Goal: Find specific page/section: Find specific page/section

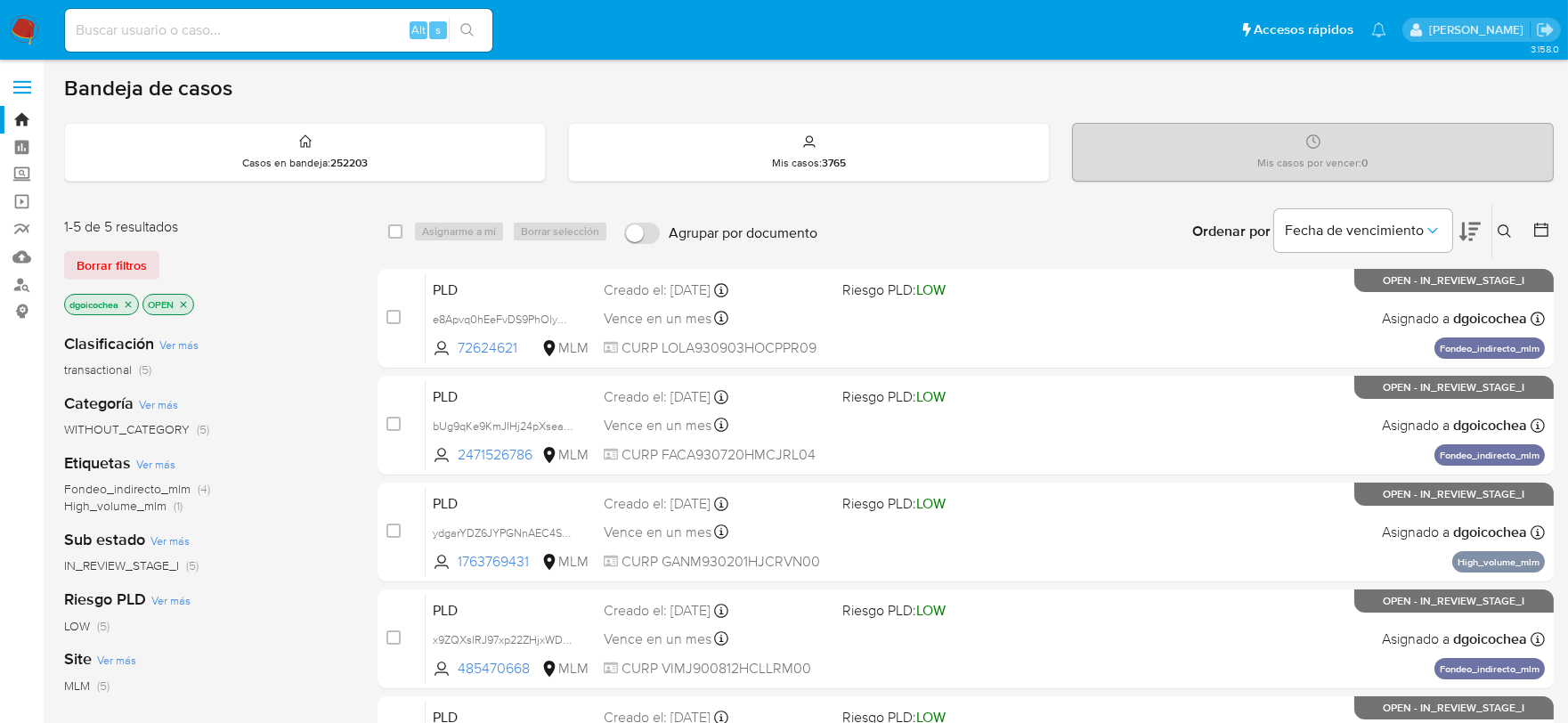
click at [272, 42] on div "Alt s" at bounding box center [278, 30] width 428 height 42
click at [268, 34] on input at bounding box center [278, 30] width 428 height 23
paste input "168153575"
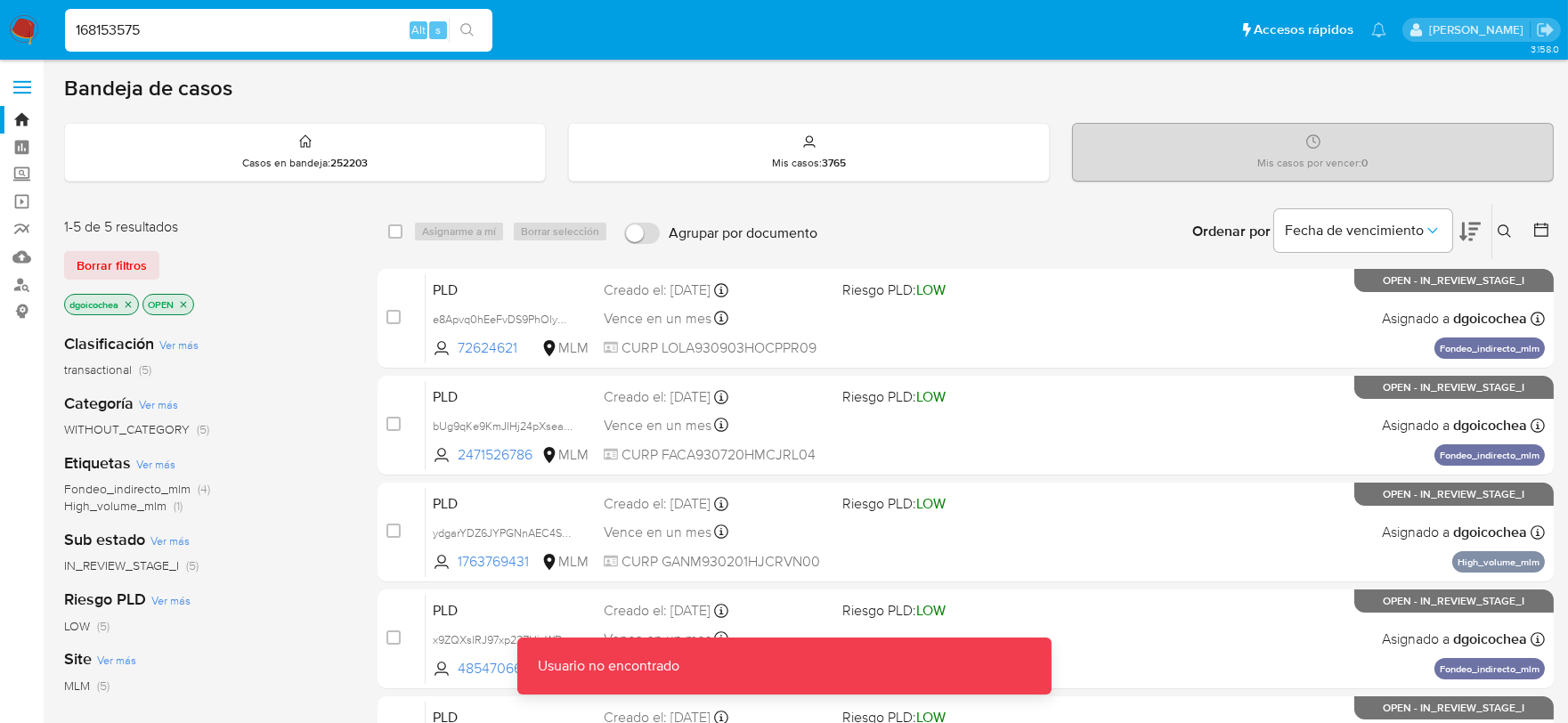
click at [268, 34] on input "168153575" at bounding box center [278, 30] width 428 height 23
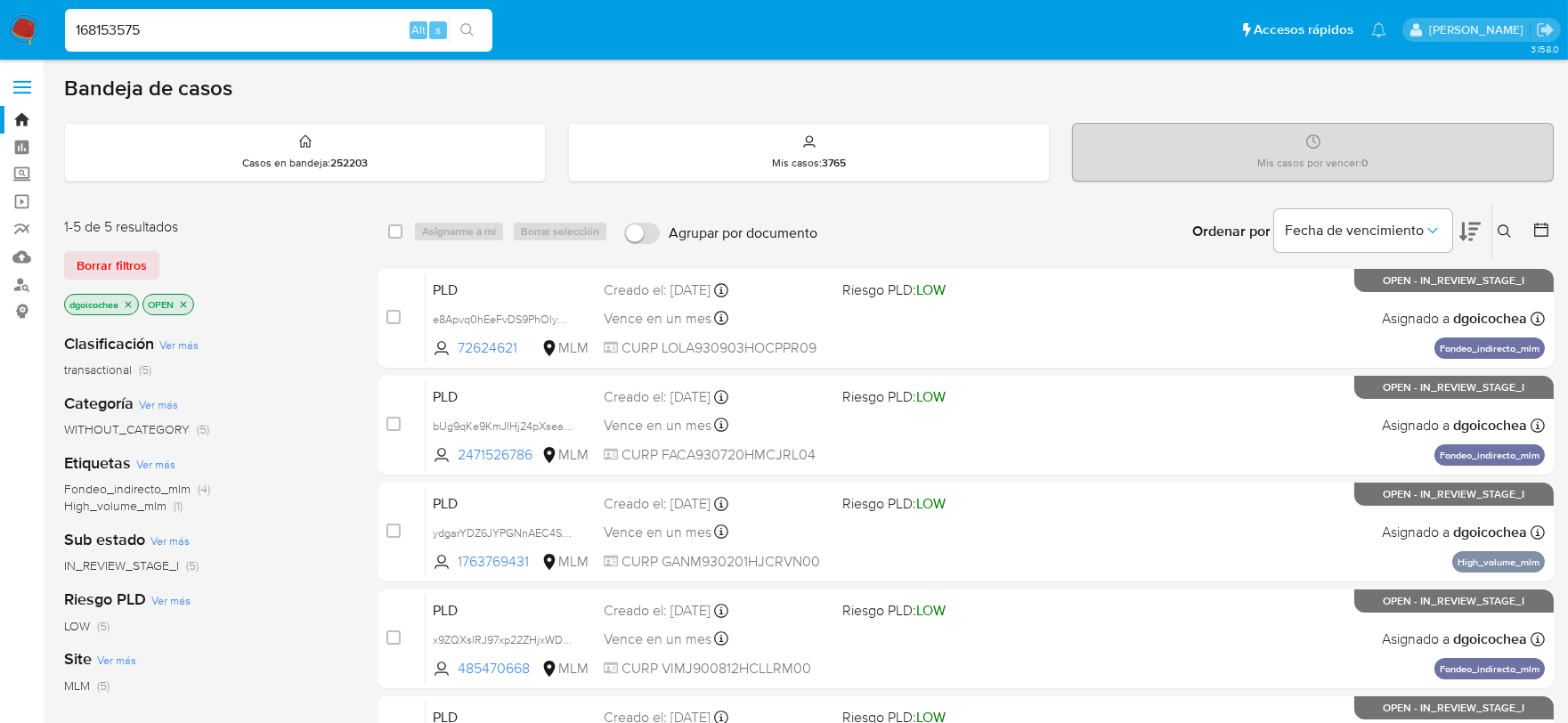
type input "168153575"
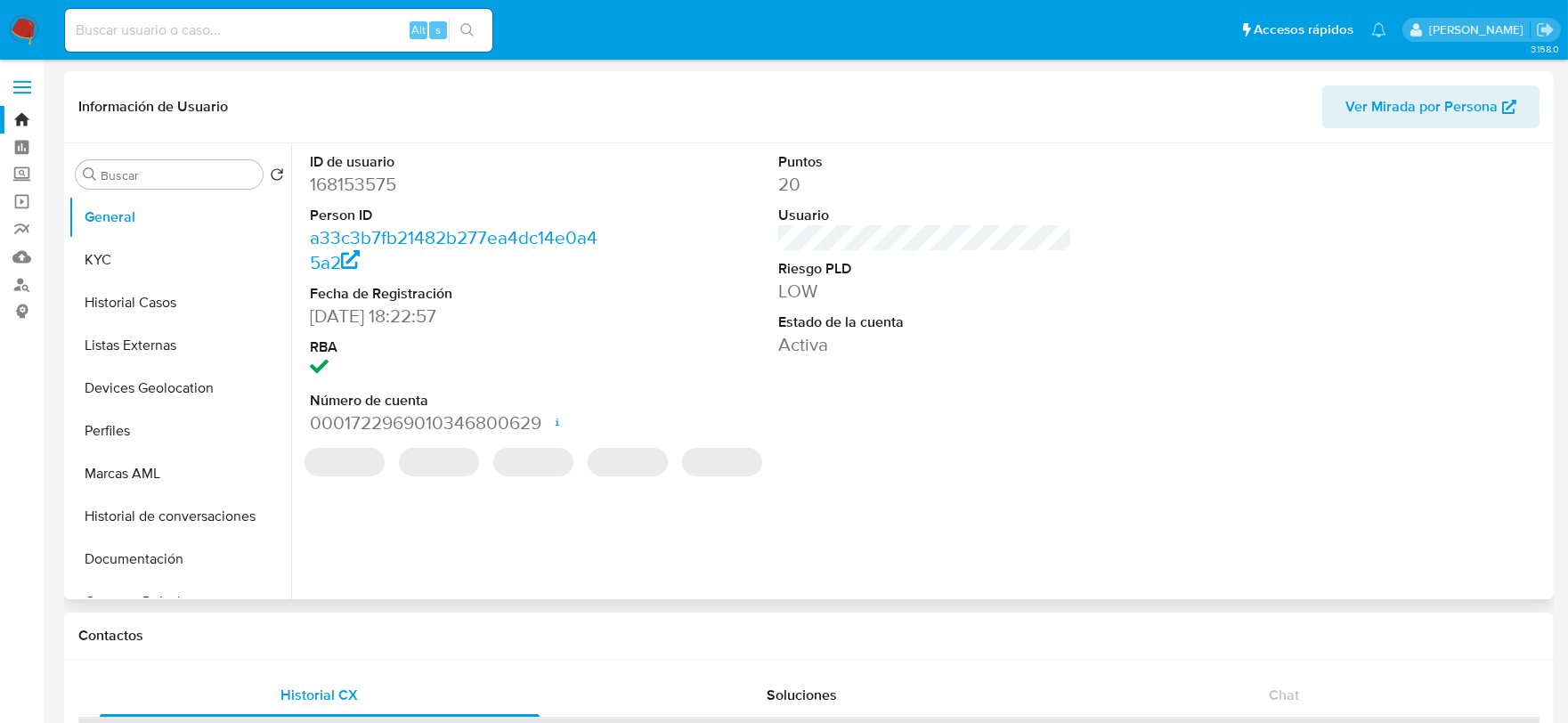
select select "10"
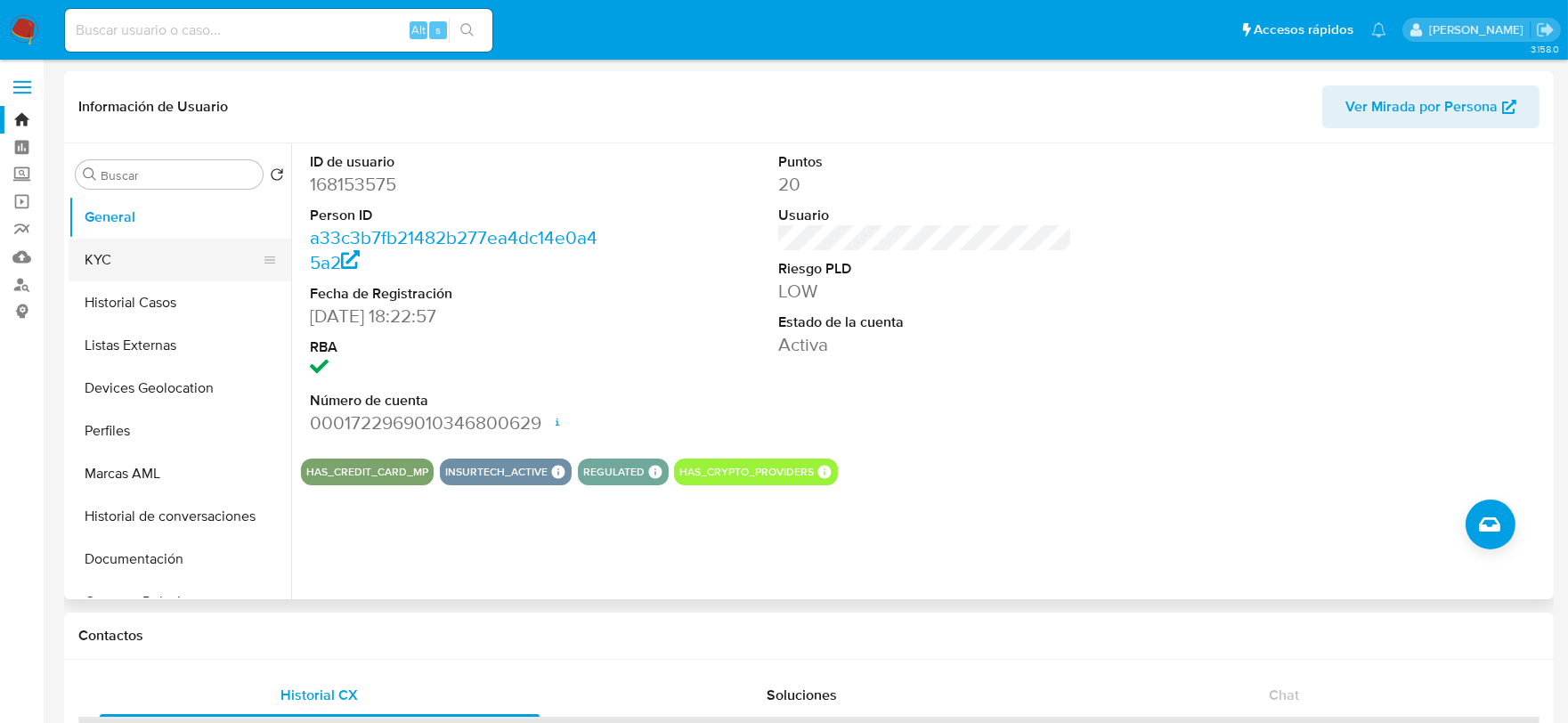
click at [218, 257] on button "KYC" at bounding box center [173, 260] width 209 height 42
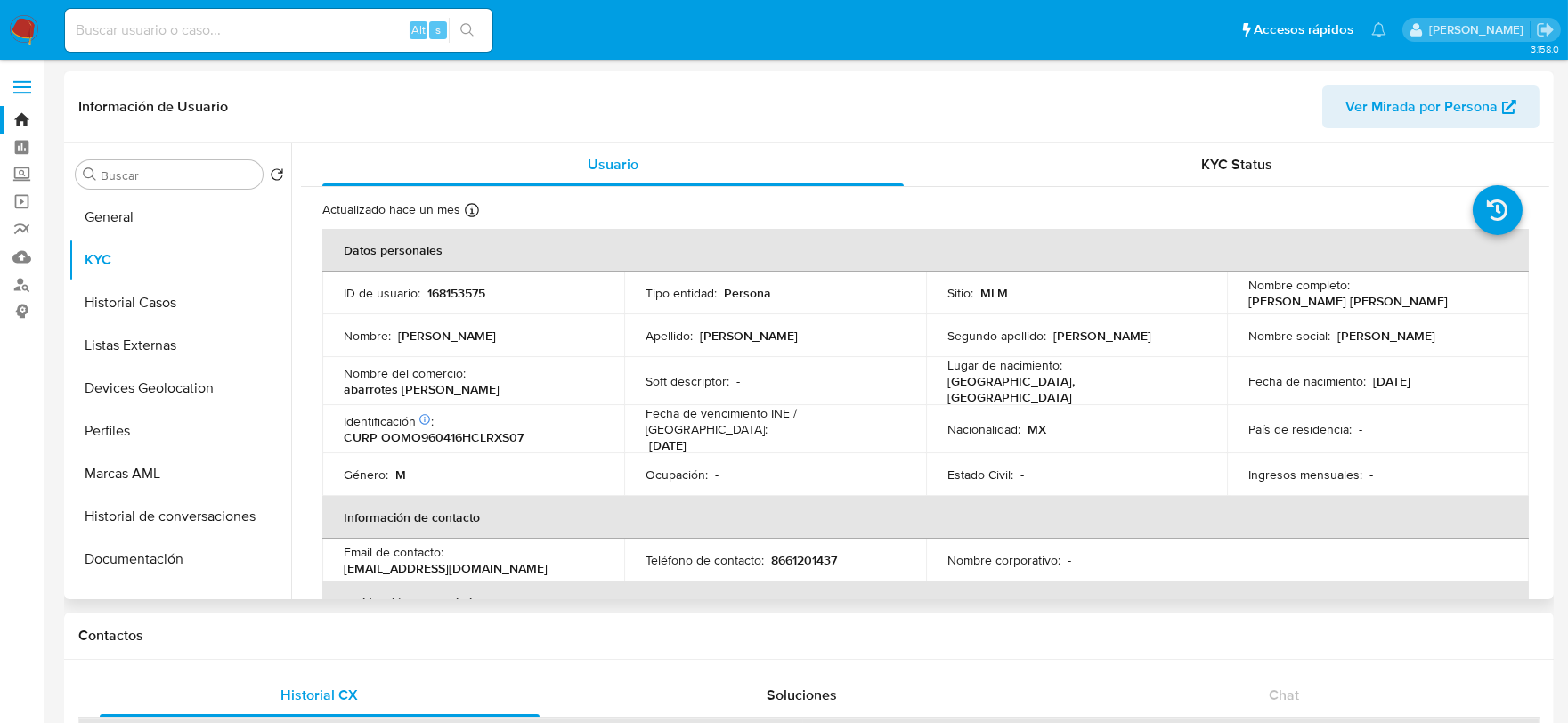
click at [853, 429] on div "Fecha de vencimiento INE / [GEOGRAPHIC_DATA] : [DATE]" at bounding box center [774, 430] width 259 height 48
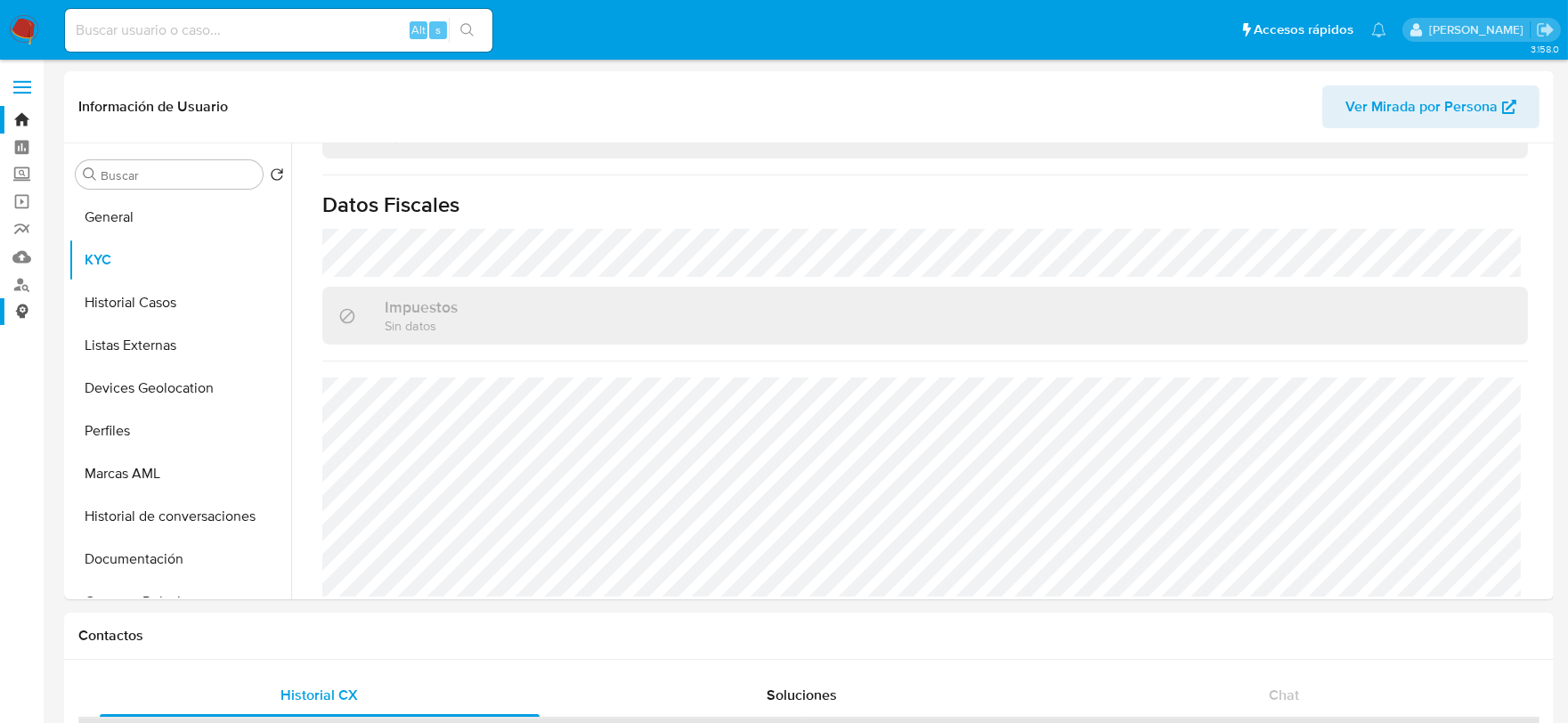
scroll to position [494, 0]
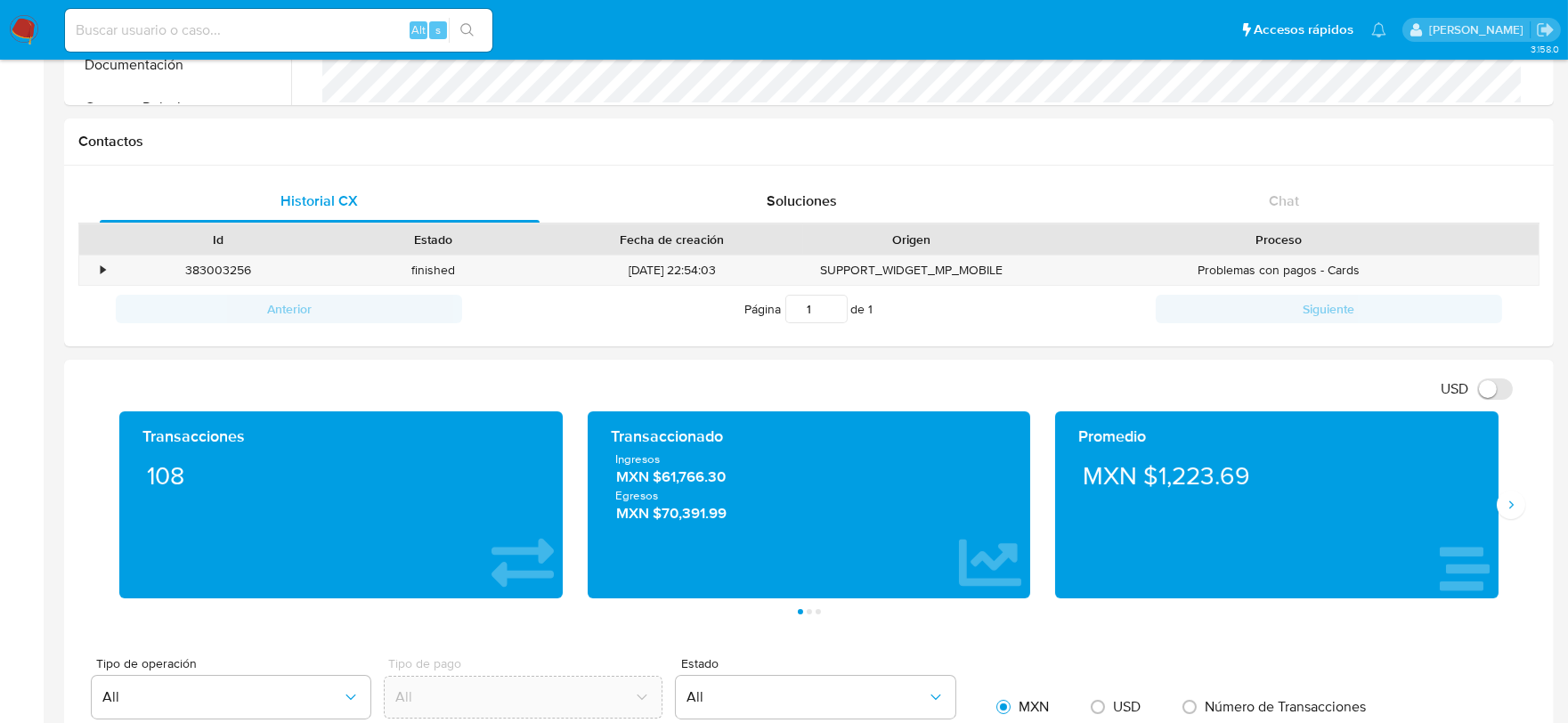
click at [234, 27] on input at bounding box center [278, 30] width 428 height 23
paste input "1470362684"
click at [234, 27] on input "1470362684" at bounding box center [278, 30] width 428 height 23
type input "1470362684"
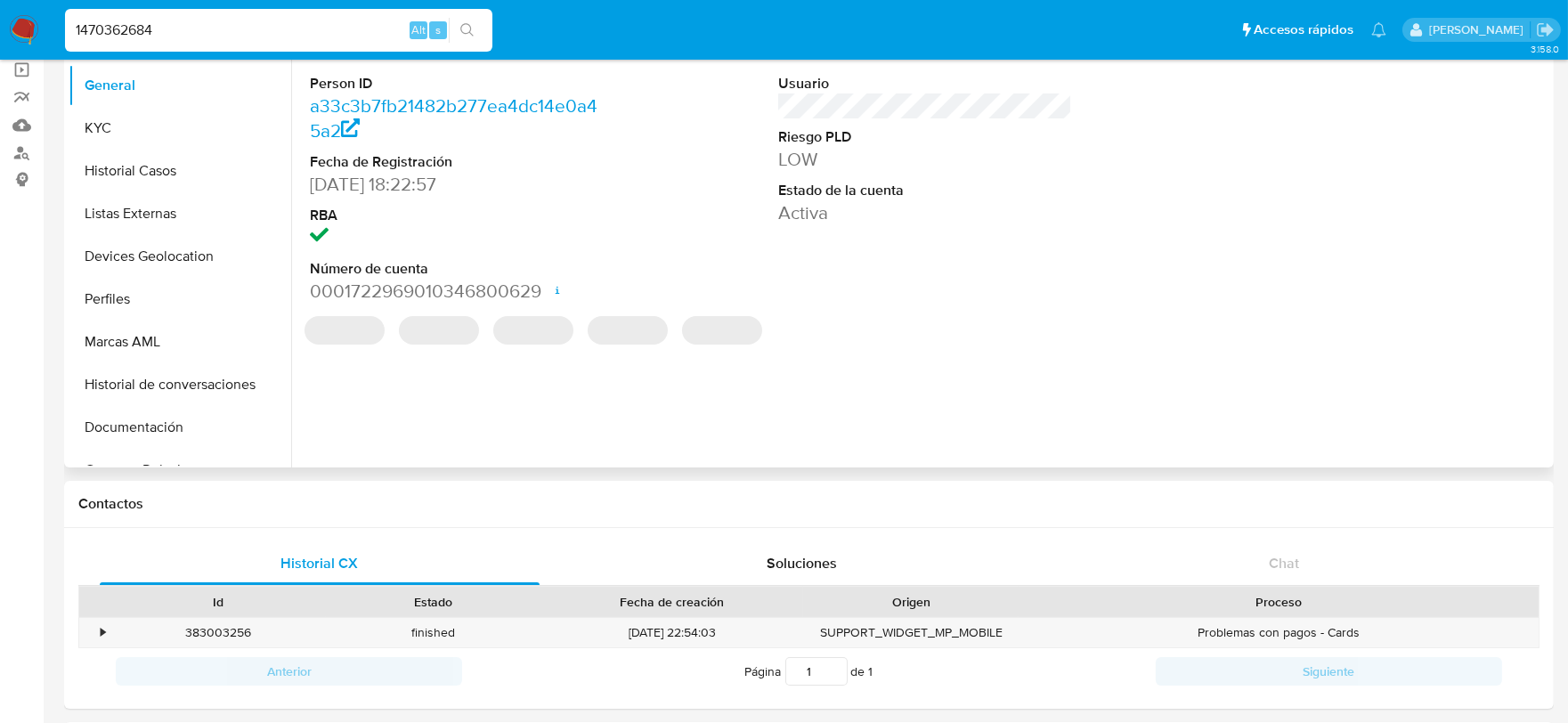
select select "10"
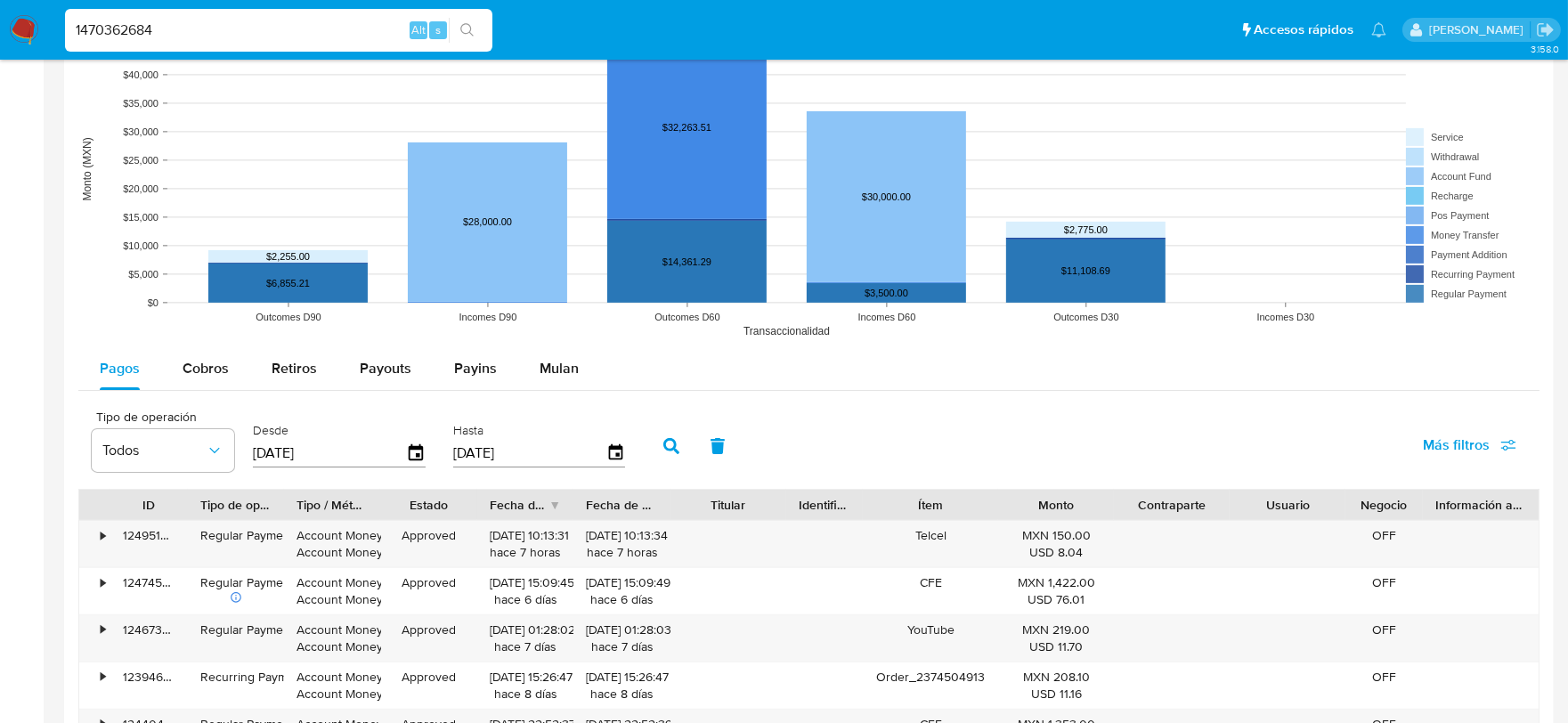
scroll to position [1384, 0]
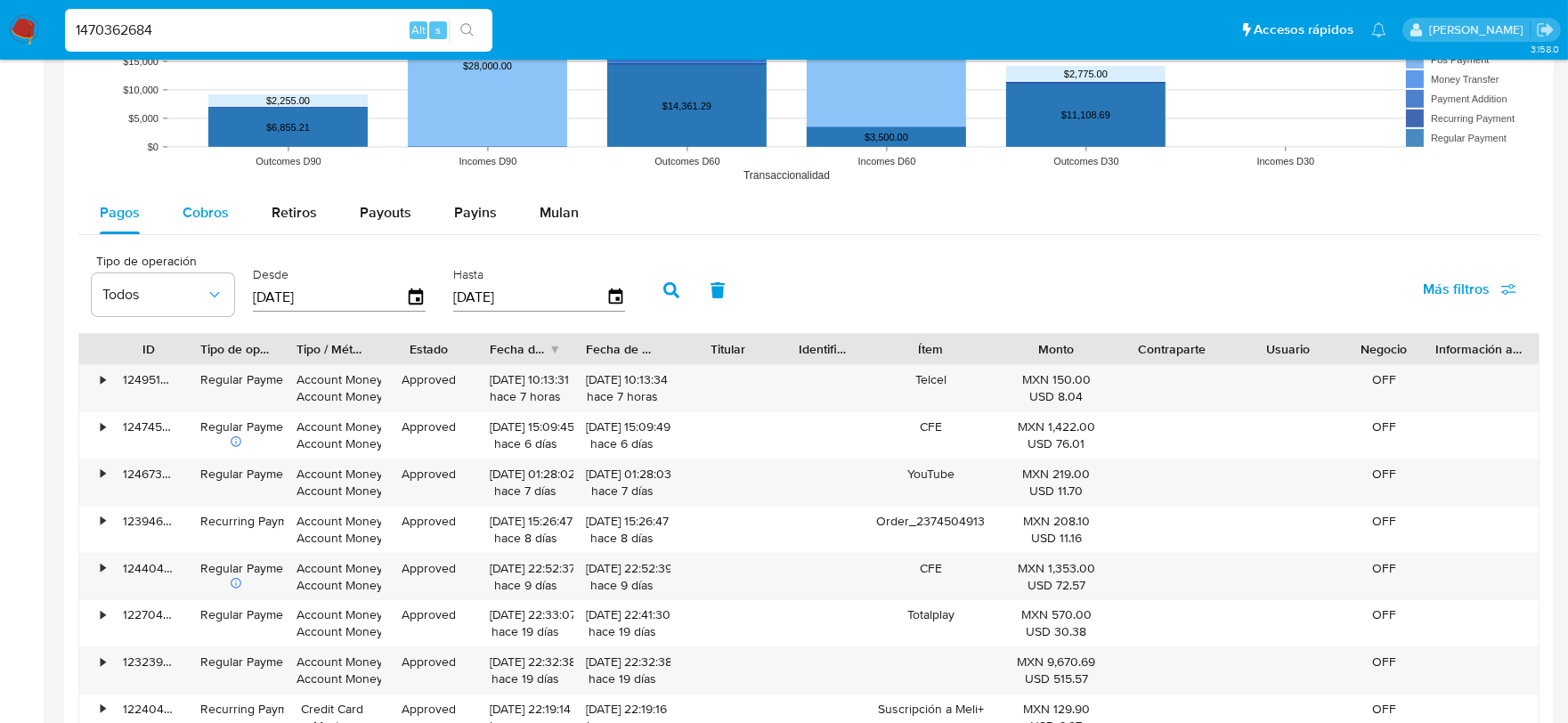
click at [194, 202] on span "Cobros" at bounding box center [206, 211] width 46 height 20
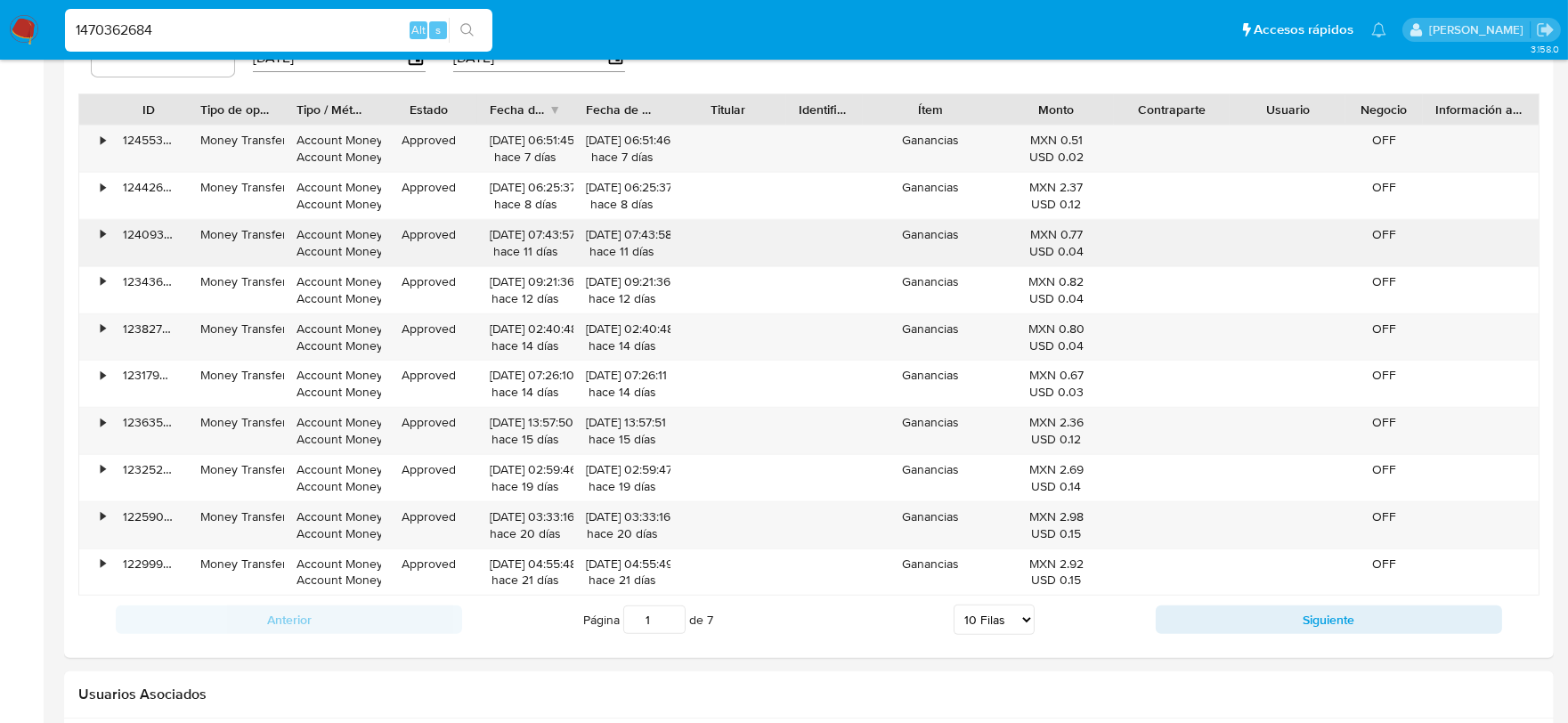
scroll to position [1899, 0]
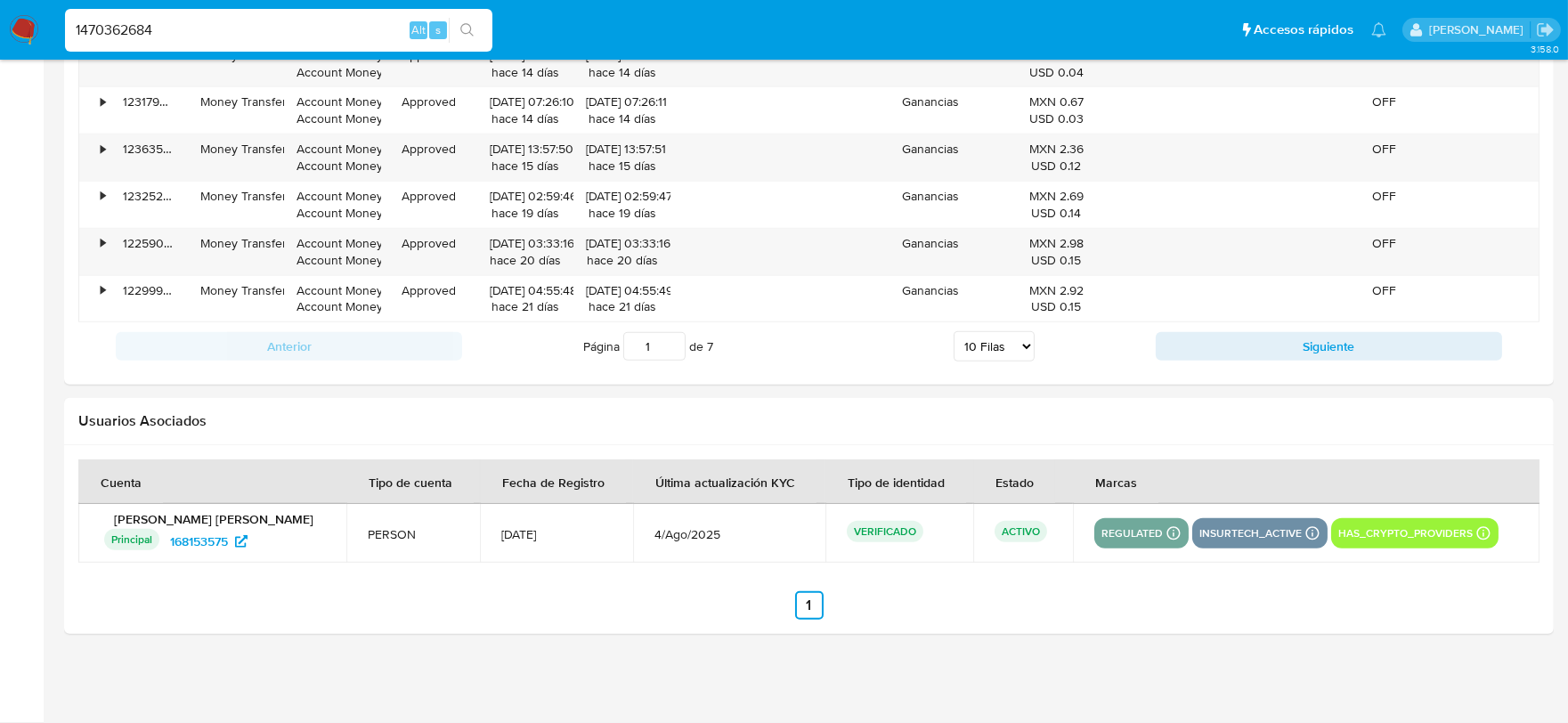
click at [989, 346] on select "5 Filas 10 Filas 20 Filas 25 Filas 50 Filas 100 Filas" at bounding box center [994, 346] width 81 height 30
select select "100"
click at [954, 332] on select "5 Filas 10 Filas 20 Filas 25 Filas 50 Filas 100 Filas" at bounding box center [994, 346] width 81 height 30
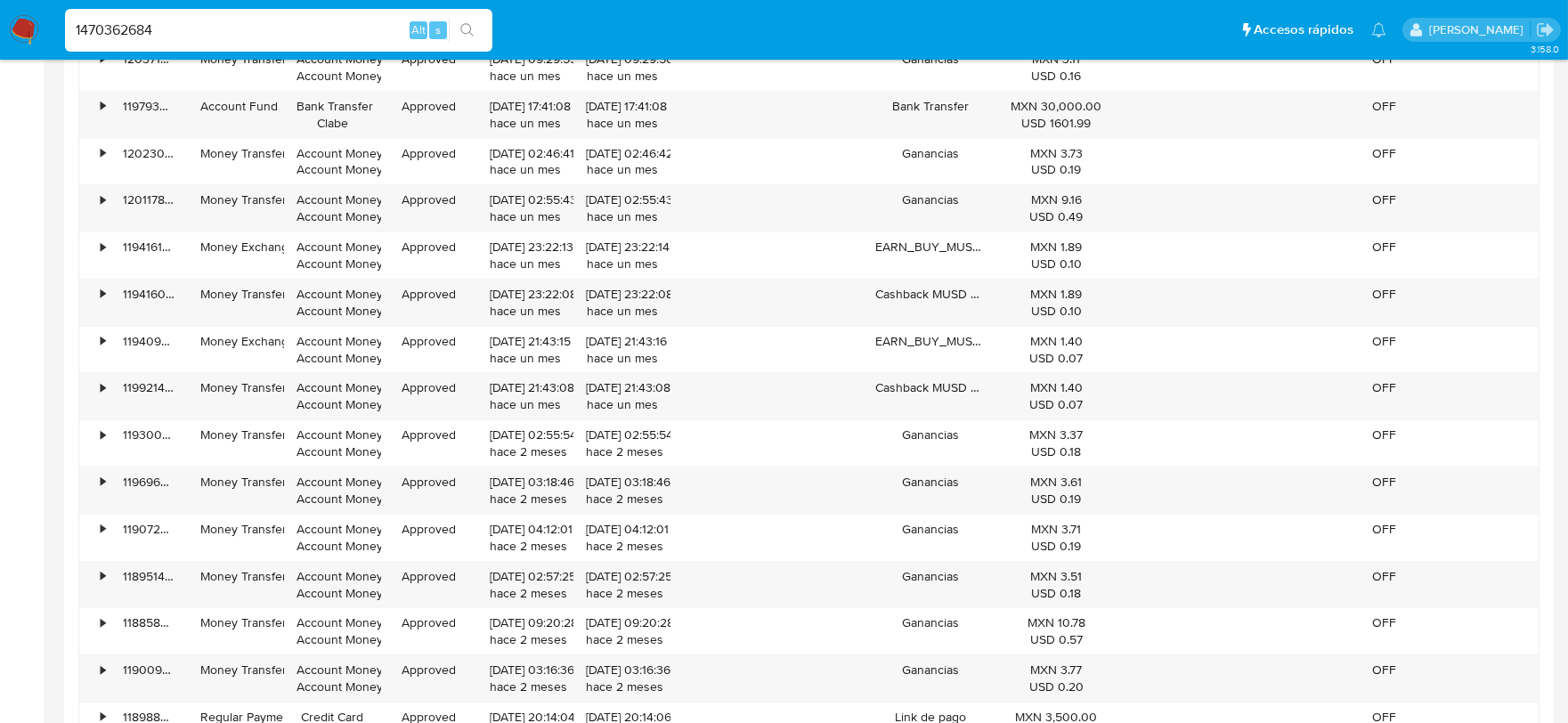
scroll to position [2689, 0]
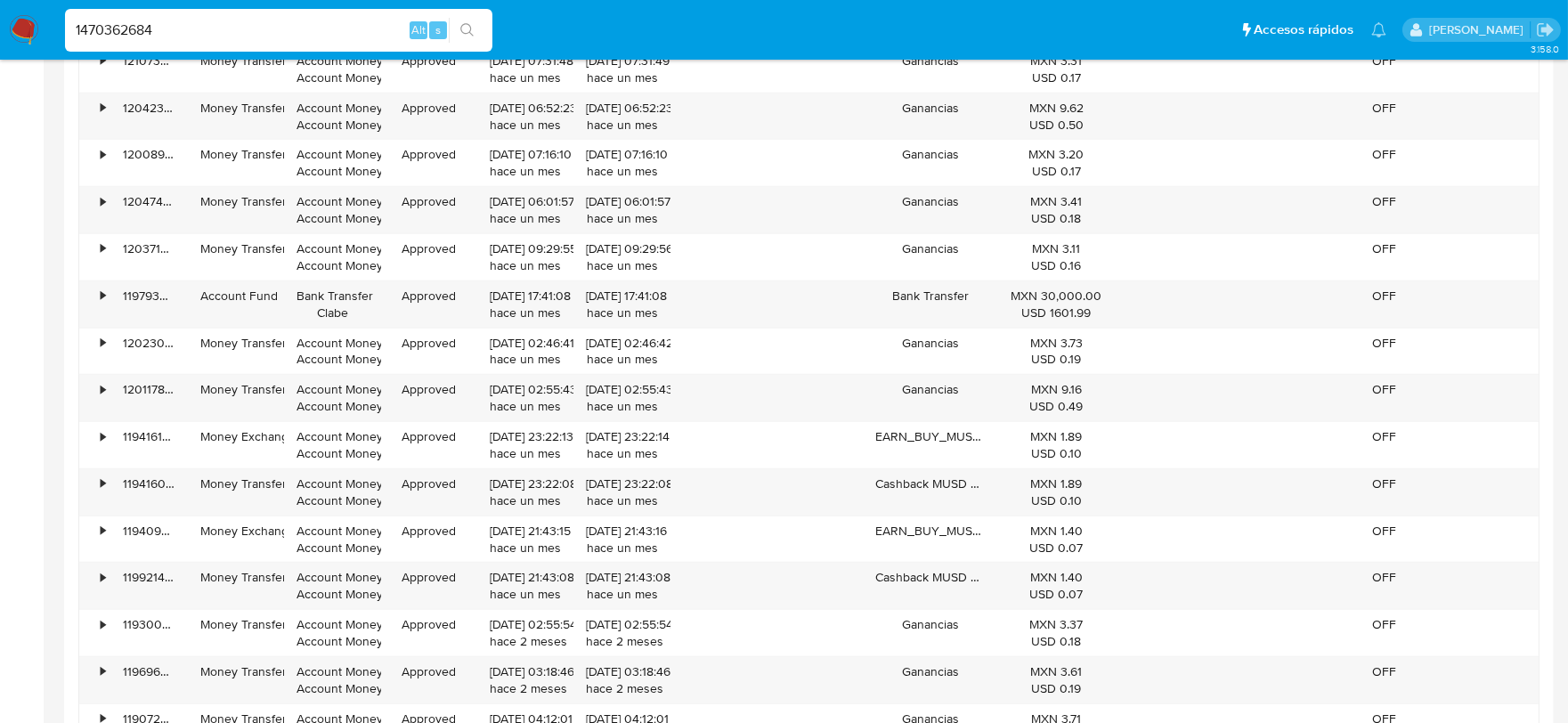
click at [218, 27] on input "1470362684" at bounding box center [278, 30] width 428 height 23
click at [459, 20] on button "search-icon" at bounding box center [467, 30] width 37 height 25
click at [463, 25] on icon "search-icon" at bounding box center [467, 30] width 14 height 14
click at [196, 41] on div "1470362684 Alt s" at bounding box center [278, 30] width 428 height 42
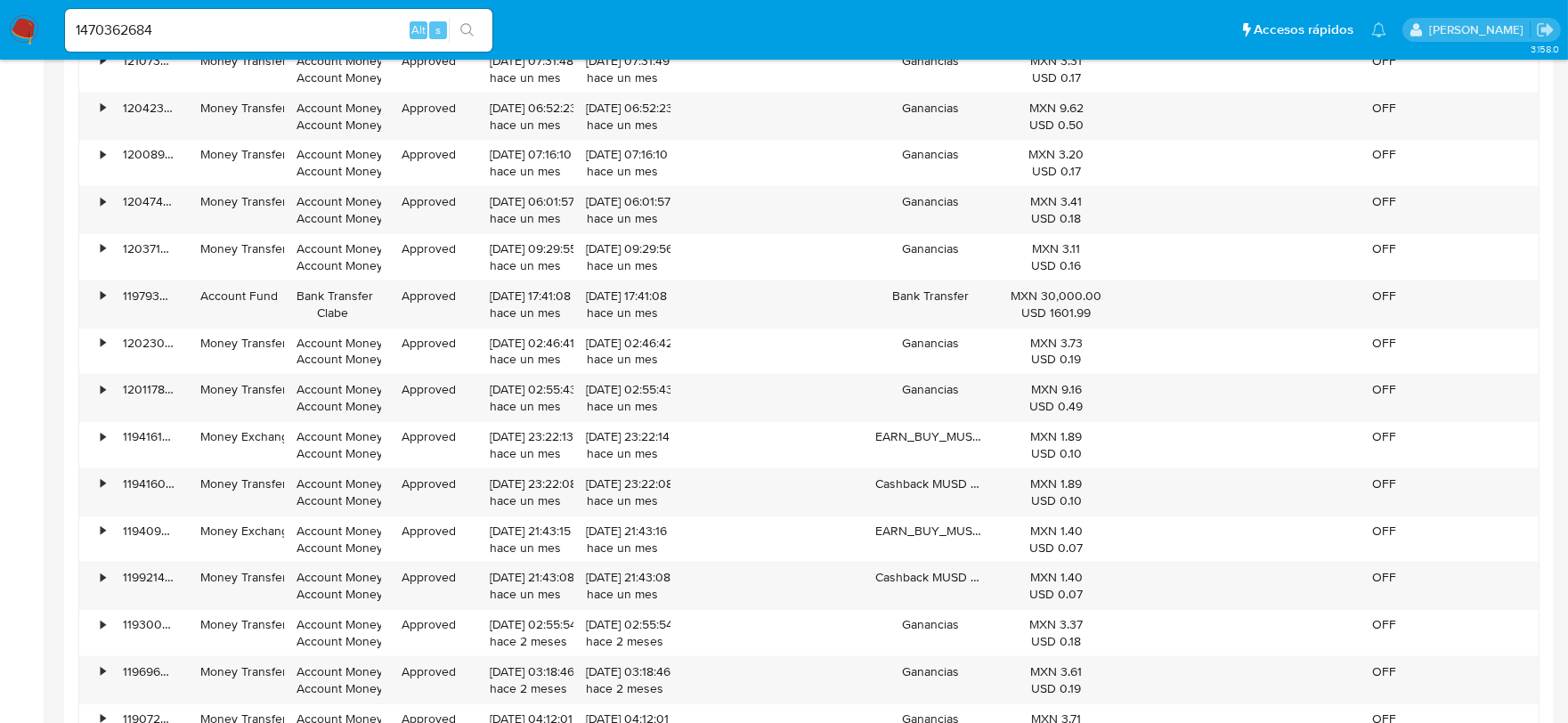
click at [189, 18] on input "1470362684" at bounding box center [278, 30] width 428 height 23
drag, startPoint x: 71, startPoint y: 24, endPoint x: 107, endPoint y: 41, distance: 39.8
click at [74, 25] on input "1470362684" at bounding box center [278, 30] width 428 height 23
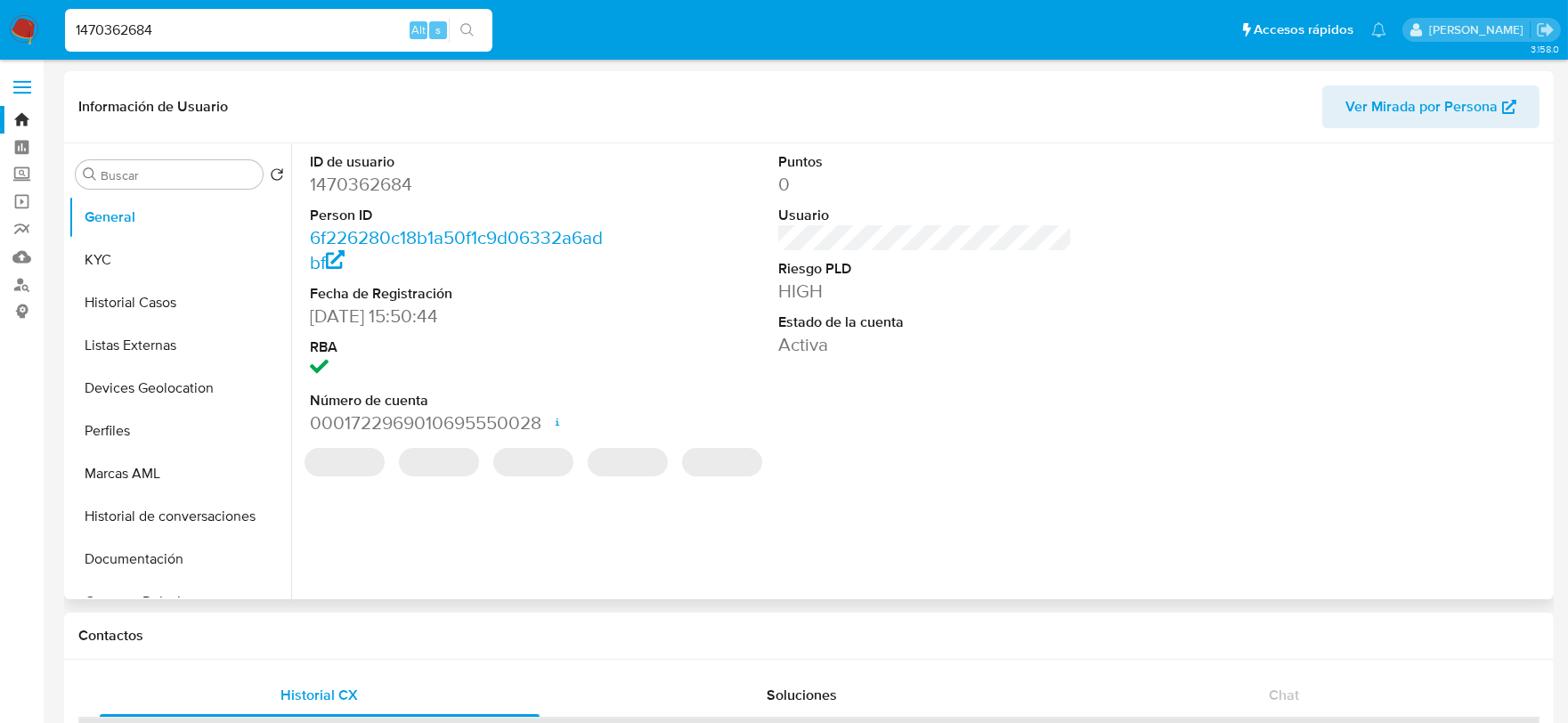
select select "10"
